Goal: Entertainment & Leisure: Consume media (video, audio)

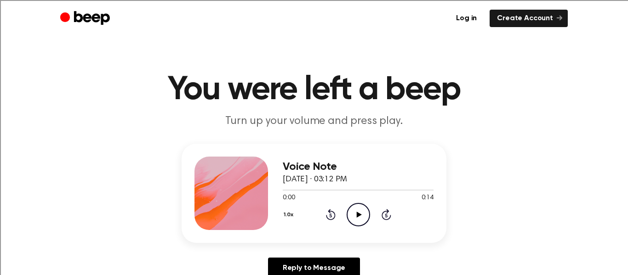
click at [365, 214] on icon "Play Audio" at bounding box center [358, 214] width 23 height 23
click at [351, 201] on div "0:00 0:15" at bounding box center [358, 199] width 151 height 10
click at [357, 211] on icon "Play Audio" at bounding box center [358, 214] width 23 height 23
click at [357, 215] on icon at bounding box center [358, 215] width 5 height 6
click at [348, 209] on circle at bounding box center [358, 215] width 23 height 23
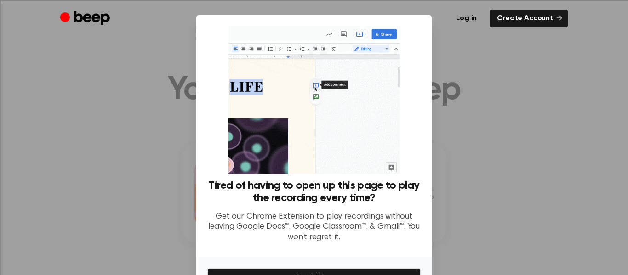
click at [540, 150] on div at bounding box center [314, 137] width 628 height 275
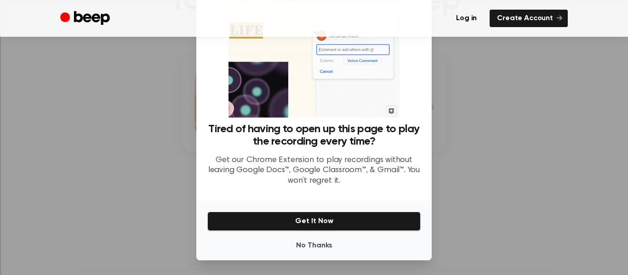
scroll to position [55, 0]
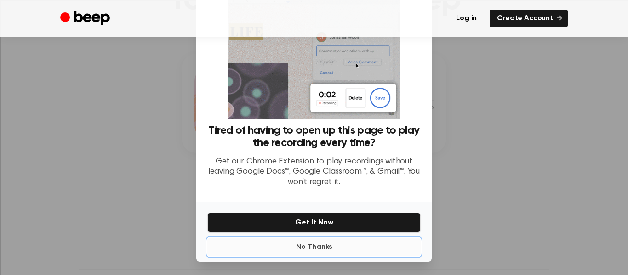
click at [315, 243] on button "No Thanks" at bounding box center [313, 247] width 213 height 18
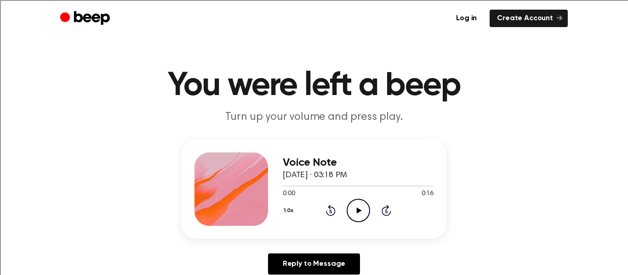
scroll to position [5, 0]
click at [359, 208] on icon "Play Audio" at bounding box center [358, 210] width 23 height 23
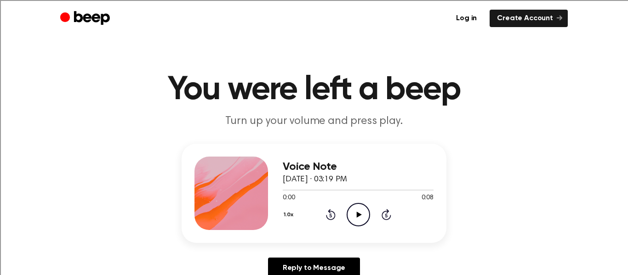
click at [345, 195] on div "0:00 0:08" at bounding box center [358, 199] width 151 height 10
click at [354, 207] on icon "Play Audio" at bounding box center [358, 214] width 23 height 23
click at [363, 207] on icon "Play Audio" at bounding box center [358, 214] width 23 height 23
click at [356, 221] on icon "Play Audio" at bounding box center [358, 214] width 23 height 23
